Goal: Task Accomplishment & Management: Manage account settings

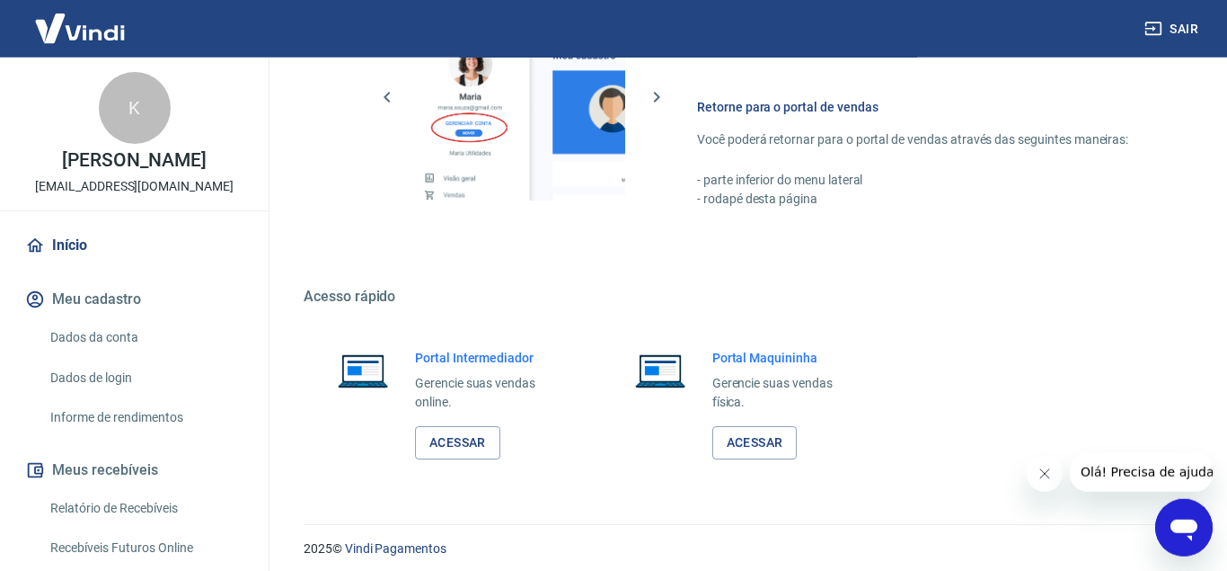
scroll to position [885, 0]
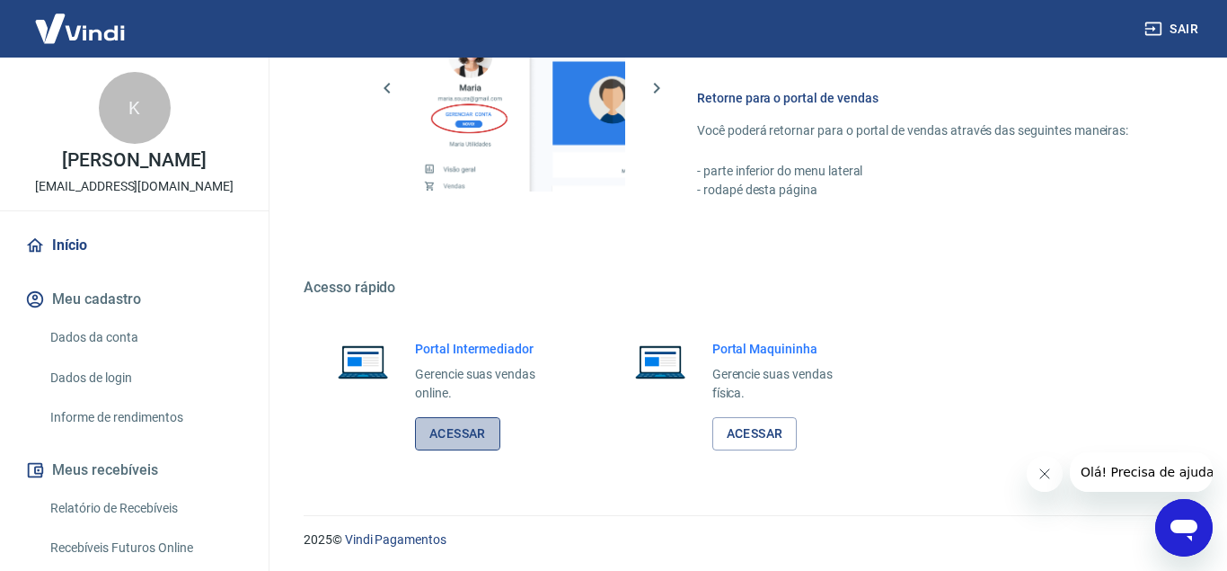
click at [476, 435] on link "Acessar" at bounding box center [457, 433] width 85 height 33
click at [1187, 21] on button "Sair" at bounding box center [1173, 29] width 65 height 33
